Goal: Communication & Community: Connect with others

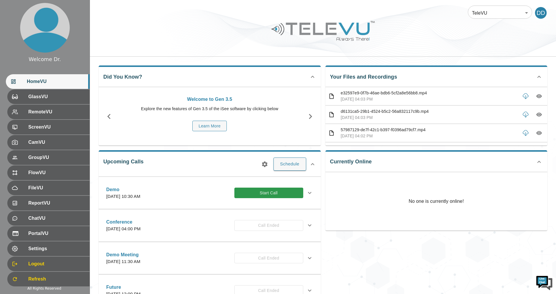
click at [438, 203] on p "No one is currently online!" at bounding box center [436, 201] width 55 height 58
click at [438, 202] on p "No one is currently online!" at bounding box center [436, 201] width 55 height 58
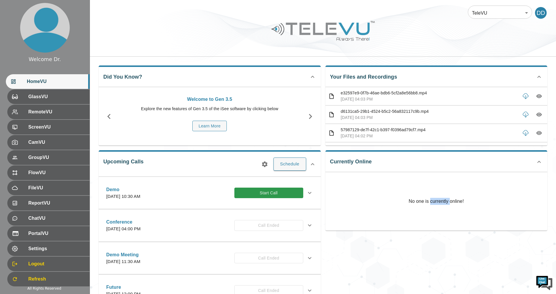
click at [438, 202] on p "No one is currently online!" at bounding box center [436, 201] width 55 height 58
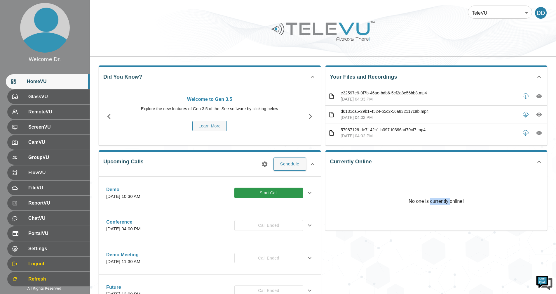
click at [438, 202] on p "No one is currently online!" at bounding box center [436, 201] width 55 height 58
click at [439, 202] on p "No one is currently online!" at bounding box center [436, 201] width 55 height 58
click at [33, 189] on span "FileVU" at bounding box center [56, 187] width 58 height 7
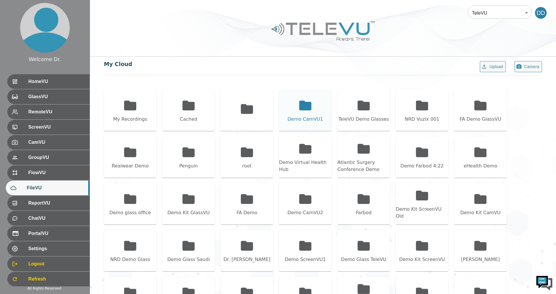
click at [305, 102] on icon at bounding box center [305, 105] width 12 height 10
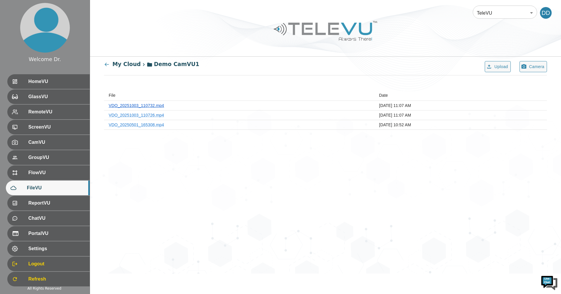
click at [151, 105] on link "VDO_20251003_110732.mp4" at bounding box center [136, 105] width 55 height 5
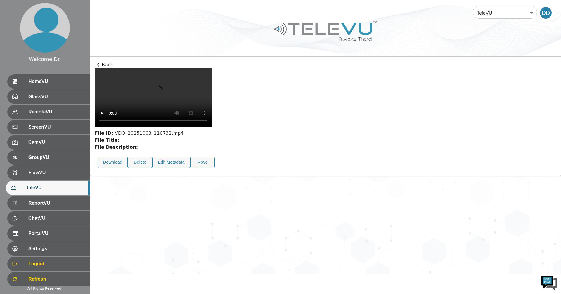
click at [104, 63] on p "Back" at bounding box center [326, 64] width 462 height 7
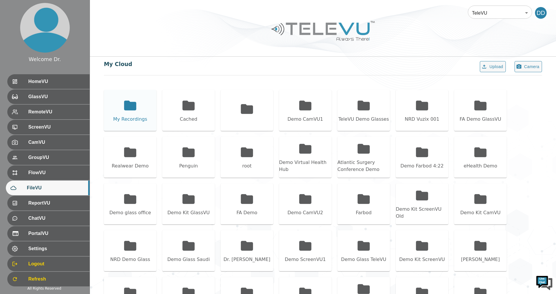
click at [124, 104] on icon at bounding box center [130, 105] width 15 height 15
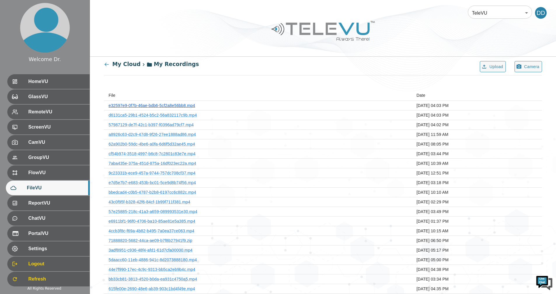
click at [155, 103] on link "e32597e9-0f7b-46ae-bdb6-5cf2a8e56bb8.mp4" at bounding box center [152, 105] width 86 height 5
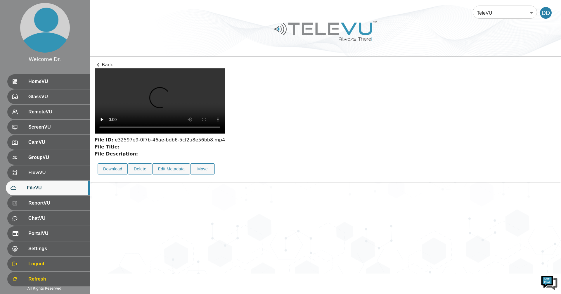
click at [104, 63] on p "Back" at bounding box center [326, 64] width 462 height 7
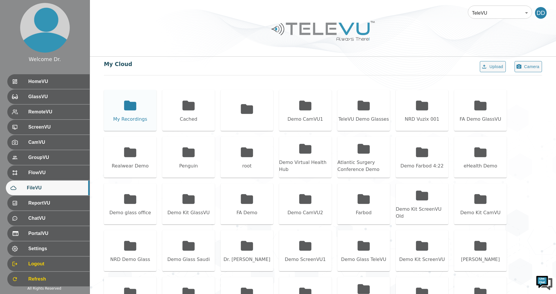
click at [140, 113] on div "My Recordings" at bounding box center [130, 110] width 53 height 41
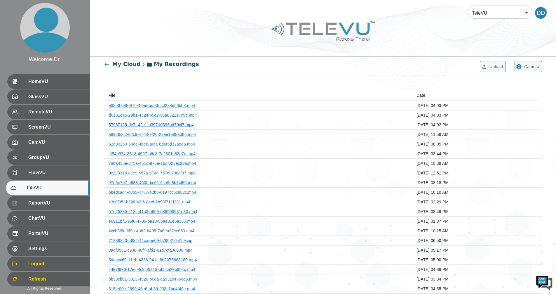
click at [171, 126] on link "57987129-de7f-42c1-b397-f0396ad79cf7.mp4" at bounding box center [151, 124] width 85 height 5
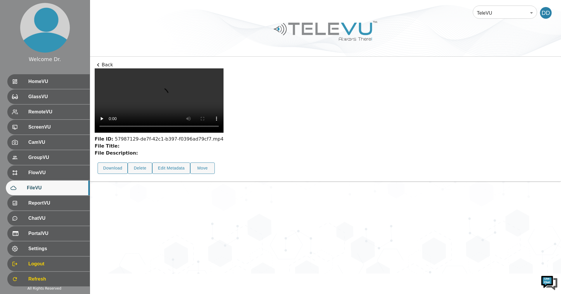
click at [101, 65] on icon at bounding box center [98, 64] width 7 height 7
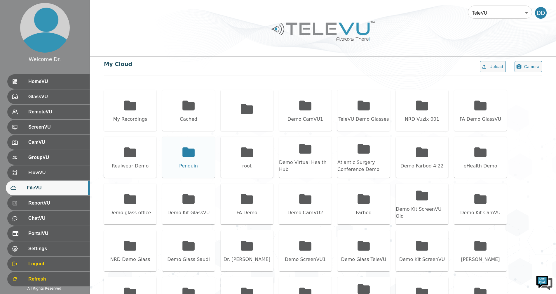
click at [189, 152] on icon at bounding box center [189, 152] width 12 height 10
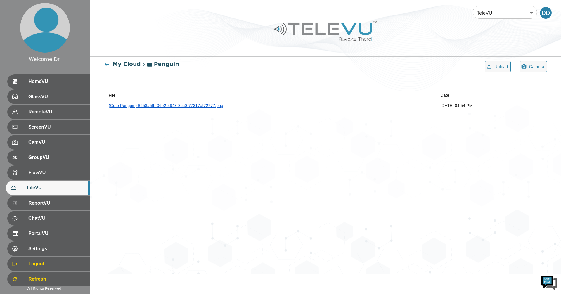
click at [157, 107] on link "(Cute Penguin) 8258a5fb-06b2-4943-8cc0-77317af72777.png" at bounding box center [166, 105] width 115 height 5
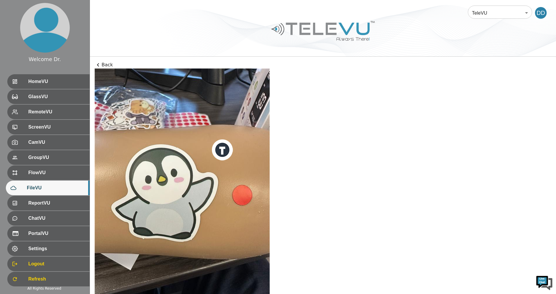
click at [102, 66] on p "Back" at bounding box center [323, 64] width 457 height 7
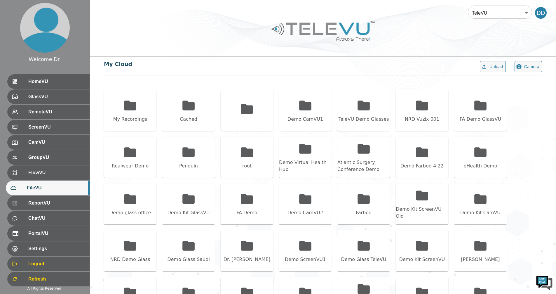
click at [489, 8] on body "Welcome Dr. HomeVU GlassVU RemoteVU ScreenVU CamVU GroupVU FlowVU FileVU Report…" at bounding box center [278, 212] width 556 height 425
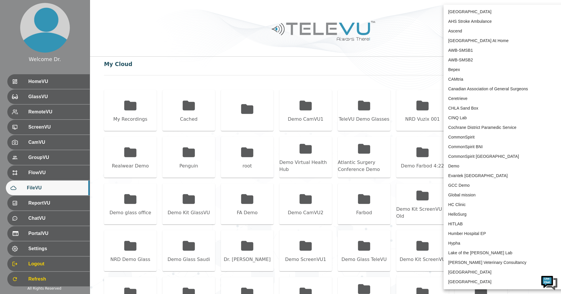
scroll to position [1156, 0]
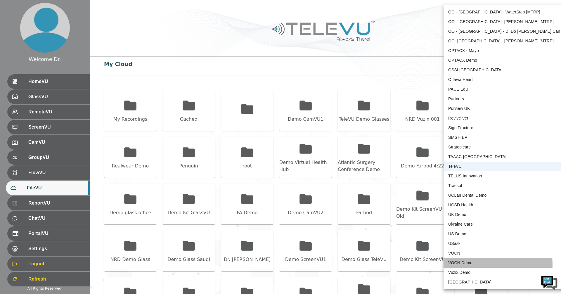
click at [477, 264] on li "VOCN Demo" at bounding box center [503, 263] width 121 height 10
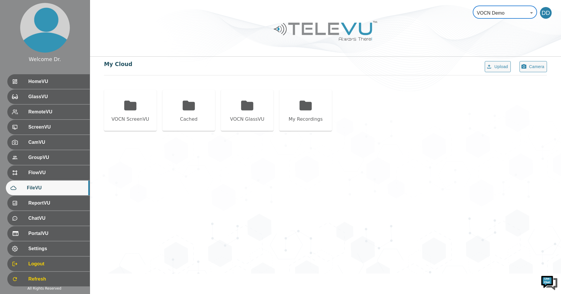
click at [522, 13] on body "Welcome Dr. HomeVU GlassVU RemoteVU ScreenVU CamVU GroupVU FlowVU FileVU Report…" at bounding box center [280, 136] width 561 height 273
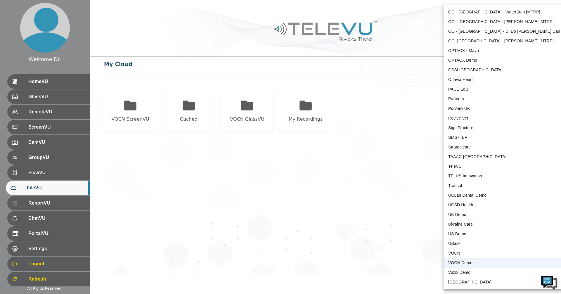
click at [466, 252] on li "VOCN" at bounding box center [503, 253] width 121 height 10
type input "87"
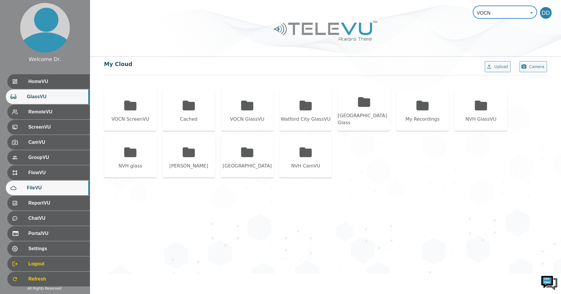
click at [37, 100] on span "GlassVU" at bounding box center [56, 96] width 58 height 7
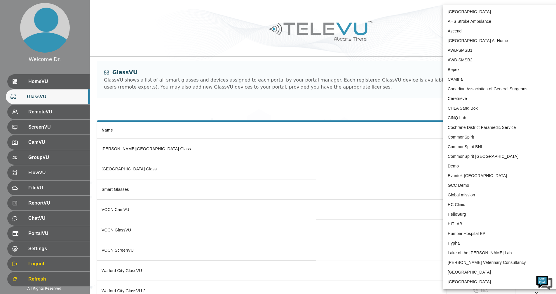
click at [498, 20] on body "Welcome Dr. HomeVU GlassVU RemoteVU ScreenVU CamVU GroupVU FlowVU FileVU Report…" at bounding box center [278, 174] width 556 height 348
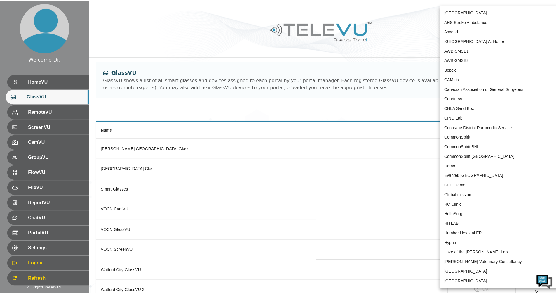
scroll to position [1156, 0]
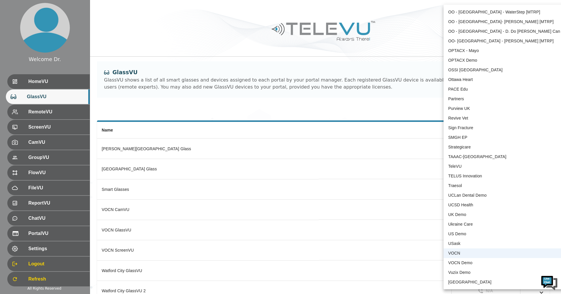
click at [461, 165] on li "TeleVU" at bounding box center [503, 167] width 121 height 10
type input "1"
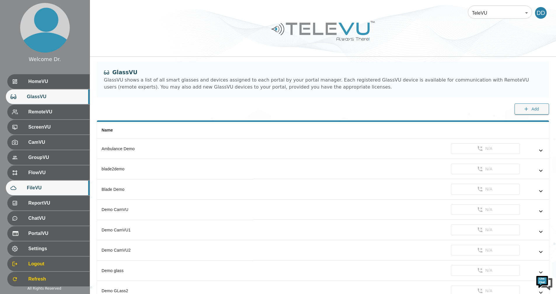
click at [36, 189] on span "FileVU" at bounding box center [56, 187] width 58 height 7
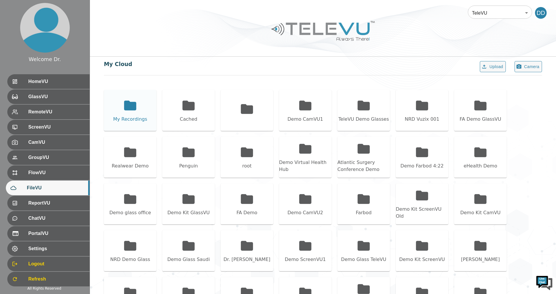
click at [123, 105] on icon at bounding box center [130, 105] width 15 height 15
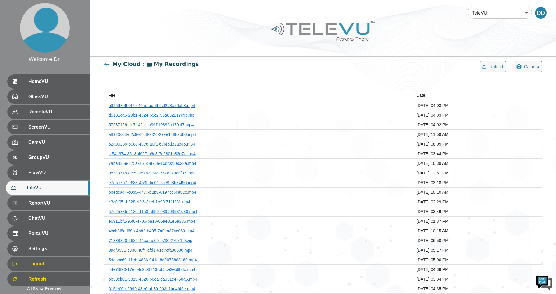
click at [177, 106] on link "e32597e9-0f7b-46ae-bdb6-5cf2a8e56bb8.mp4" at bounding box center [152, 105] width 86 height 5
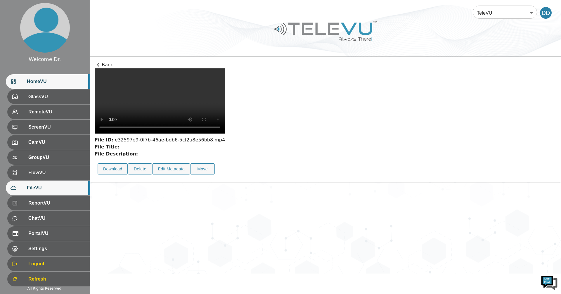
click at [40, 81] on span "HomeVU" at bounding box center [56, 81] width 58 height 7
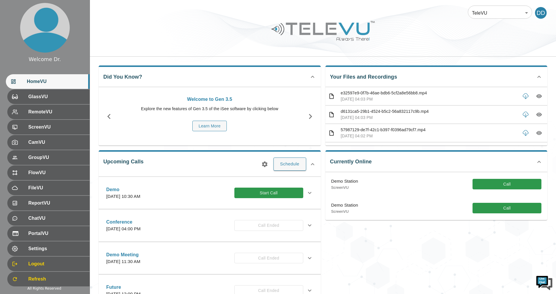
click at [363, 245] on div "Currently Online Demo Station ScreenVU Call Demo Station ScreenVU Call" at bounding box center [434, 221] width 227 height 152
click at [492, 186] on button "Call" at bounding box center [507, 184] width 69 height 11
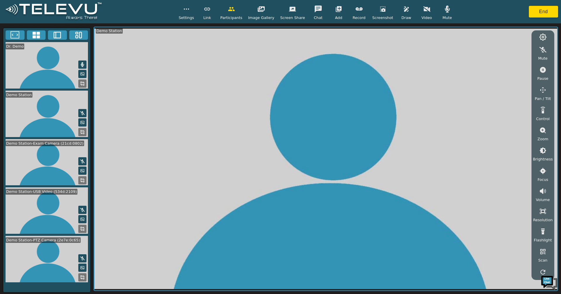
click at [36, 35] on icon at bounding box center [36, 35] width 9 height 9
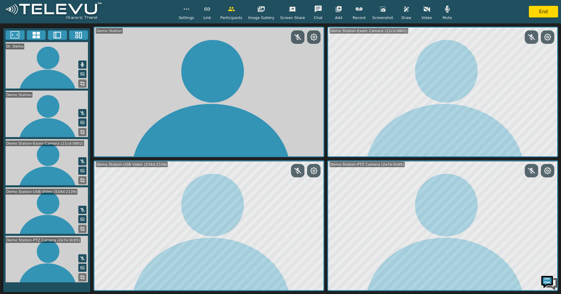
click at [544, 36] on icon at bounding box center [547, 37] width 7 height 7
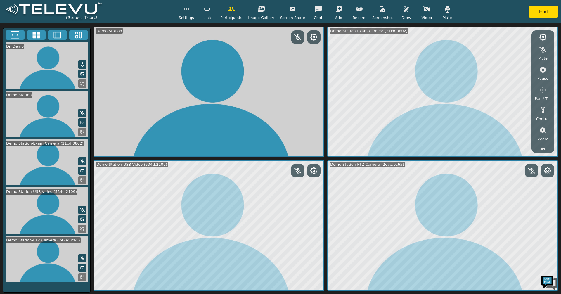
click at [543, 91] on icon "button" at bounding box center [542, 89] width 7 height 7
click at [495, 51] on icon "button" at bounding box center [495, 51] width 6 height 6
click at [524, 51] on icon "button" at bounding box center [524, 51] width 6 height 6
click at [544, 87] on icon "button" at bounding box center [542, 89] width 7 height 7
click at [550, 171] on icon at bounding box center [547, 170] width 6 height 6
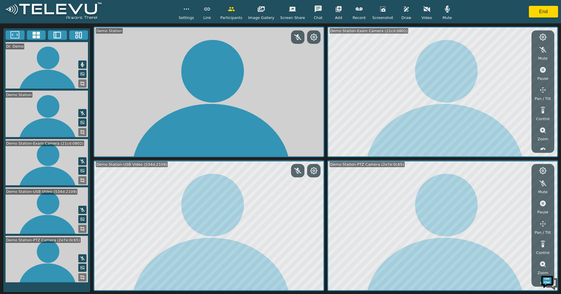
click at [17, 34] on icon at bounding box center [15, 35] width 9 height 9
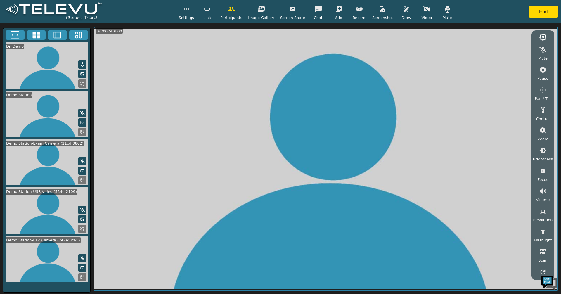
click at [82, 179] on icon at bounding box center [82, 180] width 5 height 5
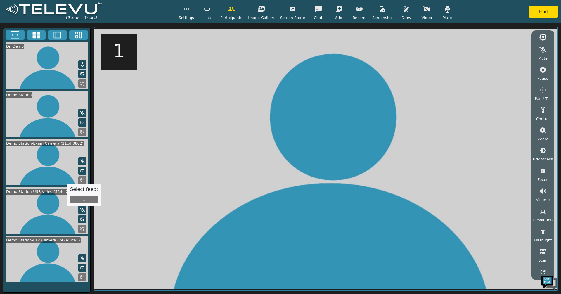
click at [84, 199] on button "1" at bounding box center [84, 200] width 28 height 8
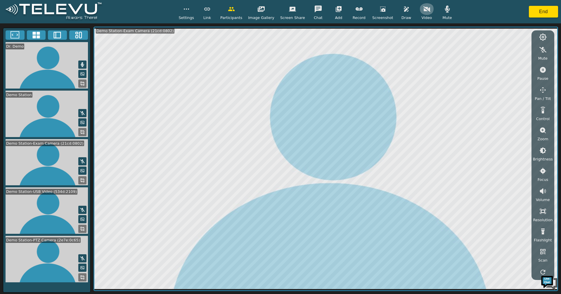
click at [423, 6] on icon "button" at bounding box center [426, 9] width 7 height 7
click at [423, 10] on icon "button" at bounding box center [426, 9] width 7 height 5
click at [424, 10] on button "button" at bounding box center [426, 9] width 15 height 12
click at [83, 228] on icon at bounding box center [82, 228] width 5 height 5
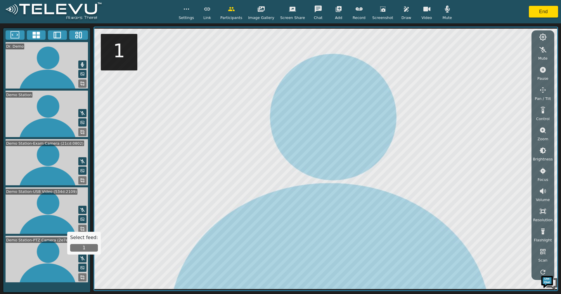
click at [82, 248] on button "1" at bounding box center [84, 248] width 28 height 8
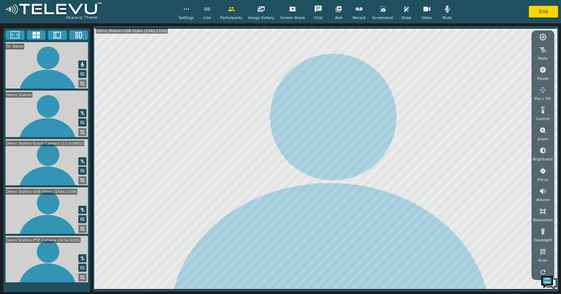
click at [82, 276] on icon at bounding box center [82, 277] width 5 height 5
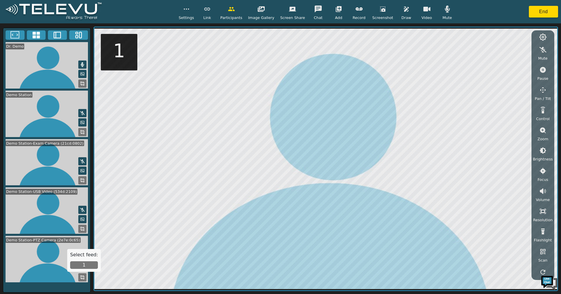
click at [87, 266] on button "1" at bounding box center [84, 265] width 28 height 8
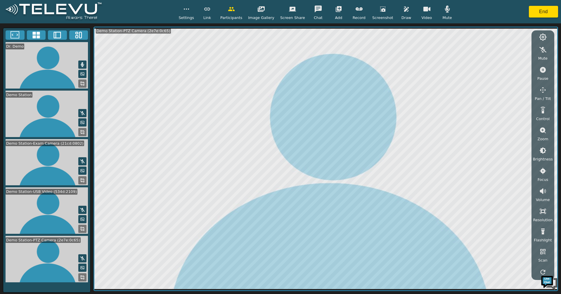
click at [84, 83] on icon at bounding box center [82, 83] width 5 height 5
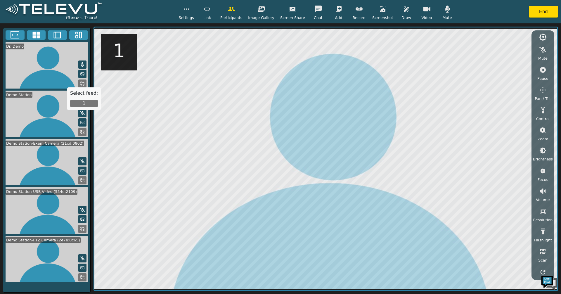
click at [78, 104] on button "1" at bounding box center [84, 104] width 28 height 8
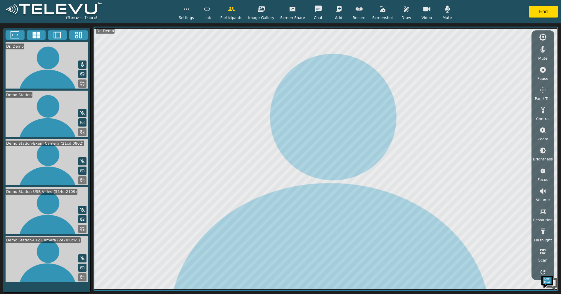
click at [84, 178] on icon at bounding box center [82, 180] width 5 height 5
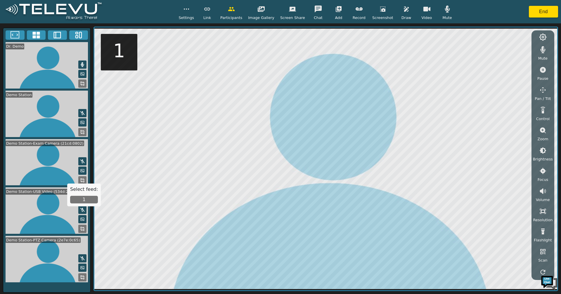
click at [84, 197] on button "1" at bounding box center [84, 200] width 28 height 8
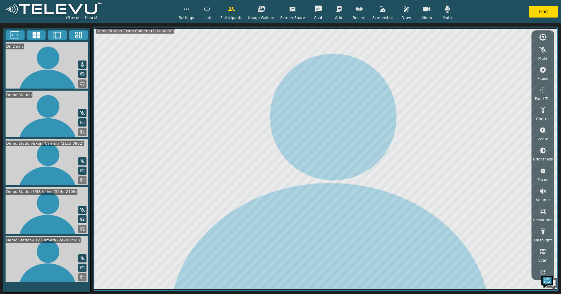
click at [84, 278] on icon at bounding box center [82, 277] width 5 height 5
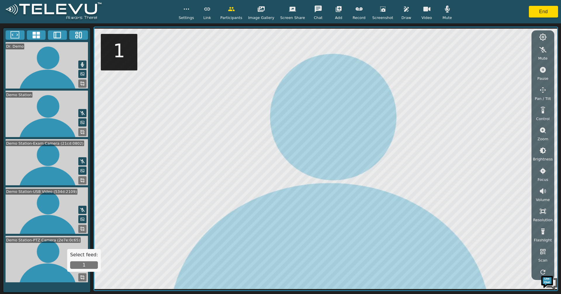
click at [86, 266] on button "1" at bounding box center [84, 265] width 28 height 8
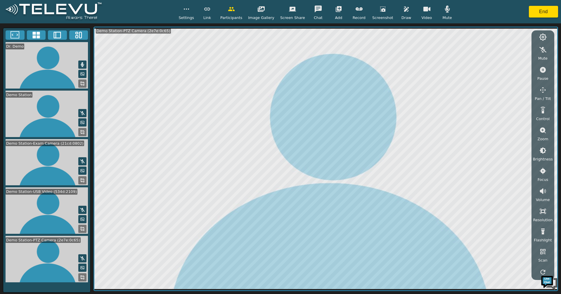
click at [541, 90] on icon "button" at bounding box center [542, 89] width 7 height 7
click at [495, 52] on icon "button" at bounding box center [495, 51] width 6 height 6
click at [524, 49] on icon "button" at bounding box center [524, 50] width 7 height 7
click at [513, 62] on icon "button" at bounding box center [509, 62] width 7 height 7
click at [511, 62] on icon "button" at bounding box center [509, 62] width 6 height 6
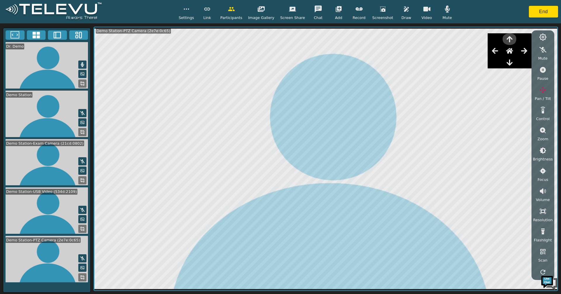
click at [511, 37] on icon "button" at bounding box center [509, 39] width 6 height 6
click at [512, 62] on icon "button" at bounding box center [509, 62] width 6 height 6
click at [511, 40] on icon "button" at bounding box center [509, 39] width 6 height 6
click at [498, 49] on icon "button" at bounding box center [494, 50] width 7 height 7
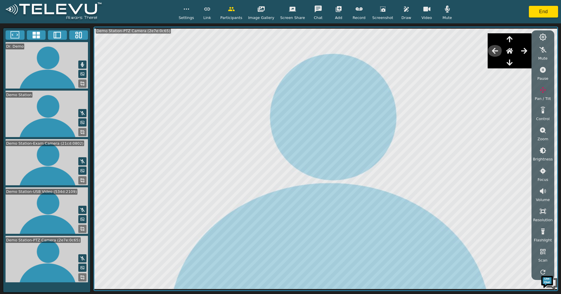
click at [498, 49] on icon "button" at bounding box center [494, 50] width 7 height 7
click at [512, 63] on icon "button" at bounding box center [509, 62] width 6 height 6
click at [511, 51] on icon "button" at bounding box center [509, 51] width 7 height 6
click at [542, 132] on icon "button" at bounding box center [543, 130] width 6 height 6
click at [543, 150] on icon "button" at bounding box center [542, 150] width 7 height 7
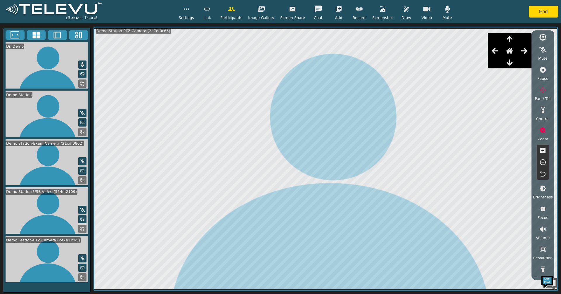
click at [497, 51] on icon "button" at bounding box center [495, 51] width 6 height 6
click at [522, 51] on icon "button" at bounding box center [524, 50] width 7 height 7
click at [82, 227] on icon at bounding box center [82, 228] width 5 height 5
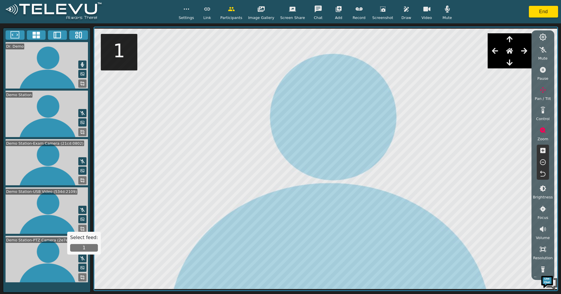
click at [79, 246] on button "1" at bounding box center [84, 248] width 28 height 8
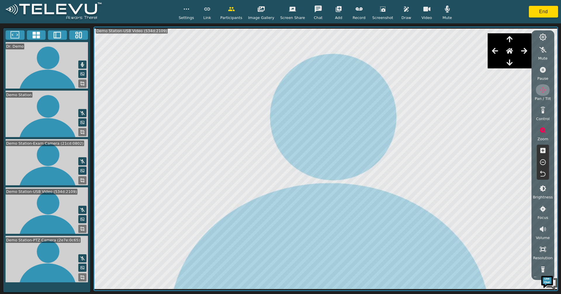
click at [539, 91] on icon "button" at bounding box center [542, 89] width 7 height 7
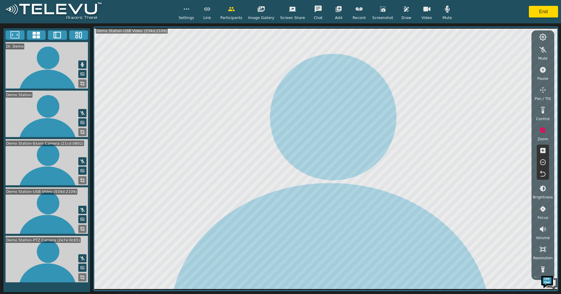
click at [543, 91] on icon "button" at bounding box center [542, 89] width 7 height 7
click at [541, 131] on icon "button" at bounding box center [543, 130] width 6 height 6
click at [543, 131] on icon "button" at bounding box center [543, 130] width 6 height 6
click at [542, 152] on icon "button" at bounding box center [542, 150] width 7 height 7
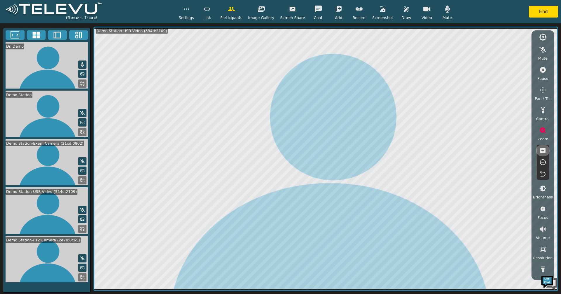
click at [543, 152] on icon "button" at bounding box center [542, 150] width 7 height 7
click at [539, 130] on icon "button" at bounding box center [542, 130] width 7 height 7
click at [542, 71] on icon "button" at bounding box center [543, 70] width 6 height 6
click at [83, 181] on icon at bounding box center [82, 180] width 5 height 5
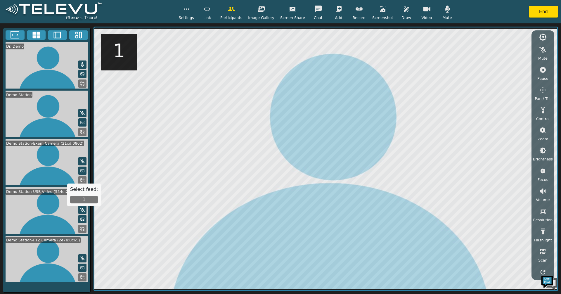
click at [89, 201] on button "1" at bounding box center [84, 200] width 28 height 8
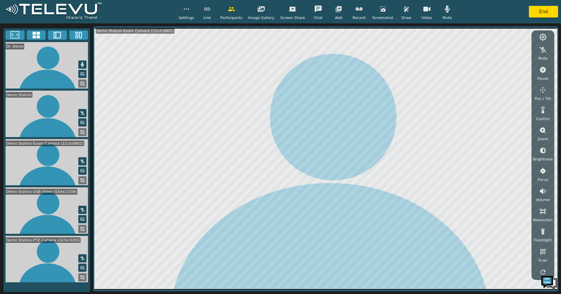
click at [83, 229] on icon at bounding box center [82, 228] width 5 height 5
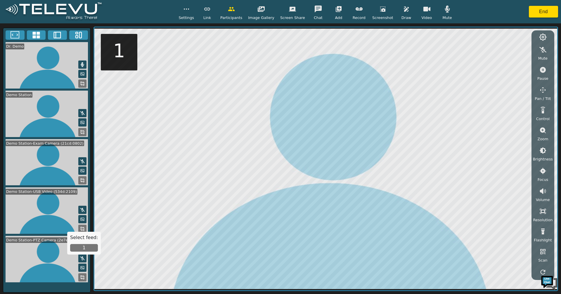
click at [86, 247] on button "1" at bounding box center [84, 248] width 28 height 8
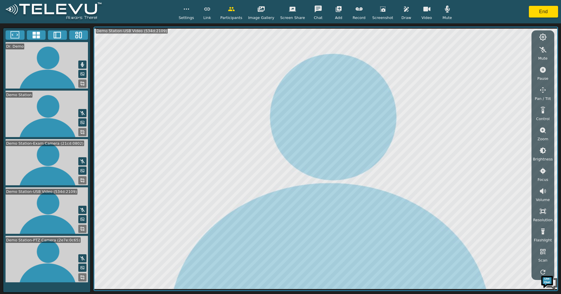
click at [84, 277] on icon at bounding box center [82, 277] width 5 height 5
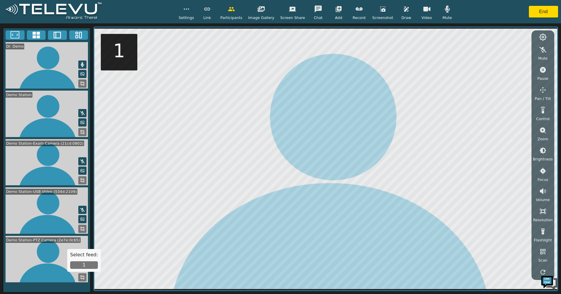
click at [88, 266] on button "1" at bounding box center [84, 265] width 28 height 8
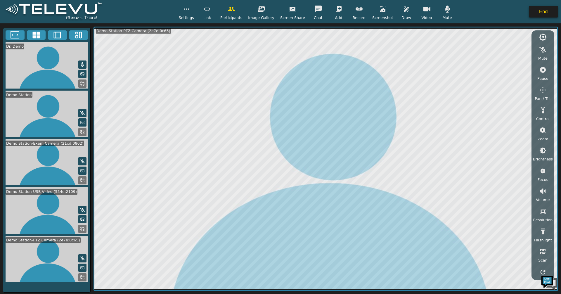
click at [544, 14] on button "End" at bounding box center [543, 12] width 29 height 12
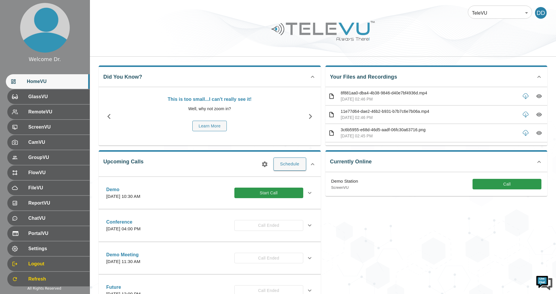
click at [477, 185] on button "Call" at bounding box center [507, 184] width 69 height 11
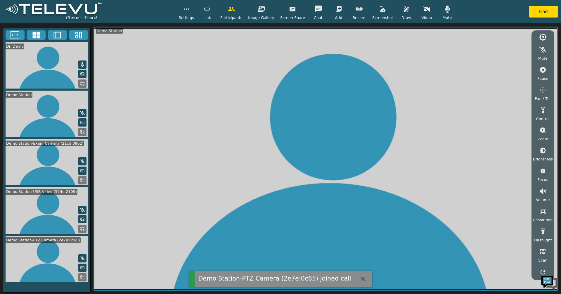
click at [38, 34] on icon at bounding box center [35, 35] width 7 height 7
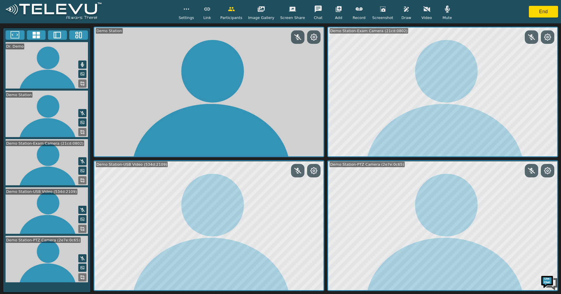
click at [14, 32] on icon at bounding box center [15, 35] width 9 height 9
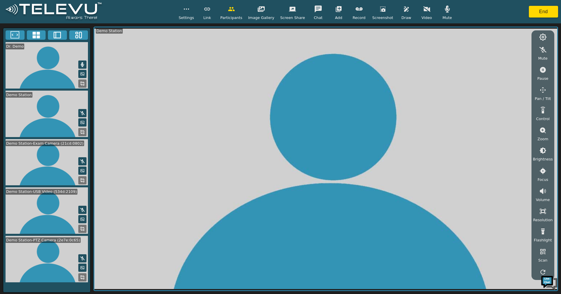
click at [64, 33] on button at bounding box center [57, 34] width 19 height 9
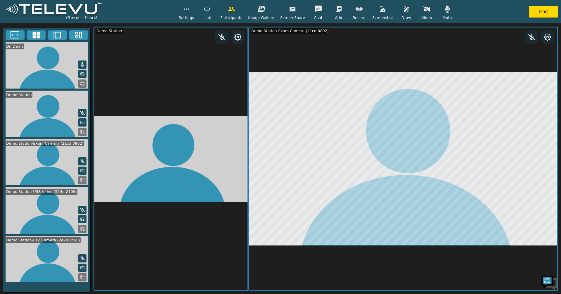
click at [82, 277] on icon at bounding box center [82, 277] width 5 height 5
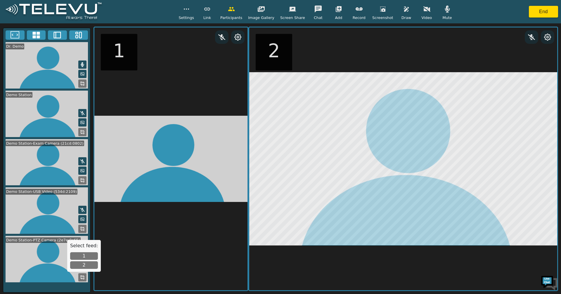
click at [83, 252] on div "Select feed: 1 2" at bounding box center [84, 256] width 34 height 32
click at [84, 258] on button "1" at bounding box center [84, 256] width 28 height 8
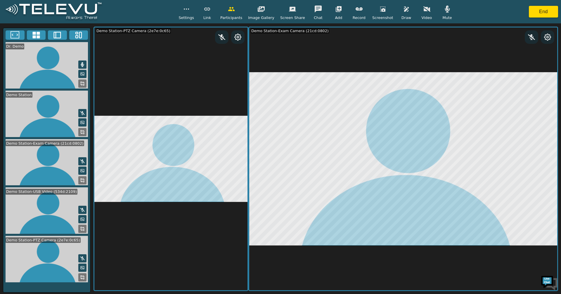
click at [82, 181] on icon at bounding box center [82, 180] width 5 height 5
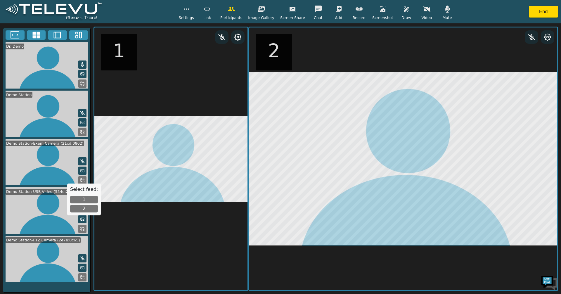
click at [84, 200] on button "1" at bounding box center [84, 200] width 28 height 8
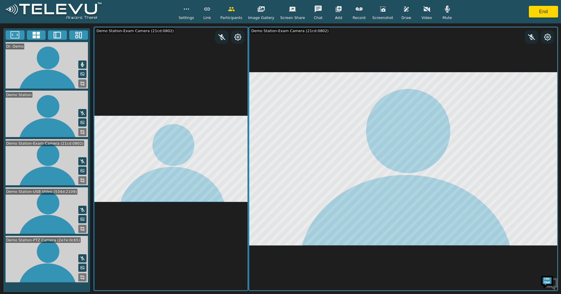
click at [85, 277] on button at bounding box center [82, 277] width 8 height 8
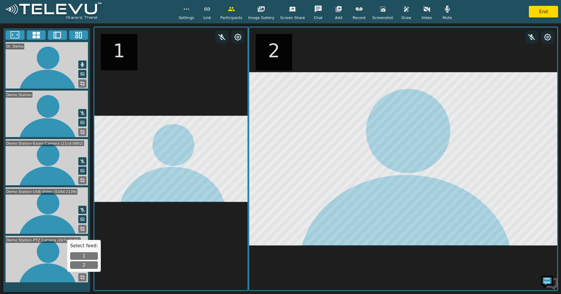
click at [92, 266] on button "2" at bounding box center [84, 265] width 28 height 8
